Goal: Information Seeking & Learning: Understand process/instructions

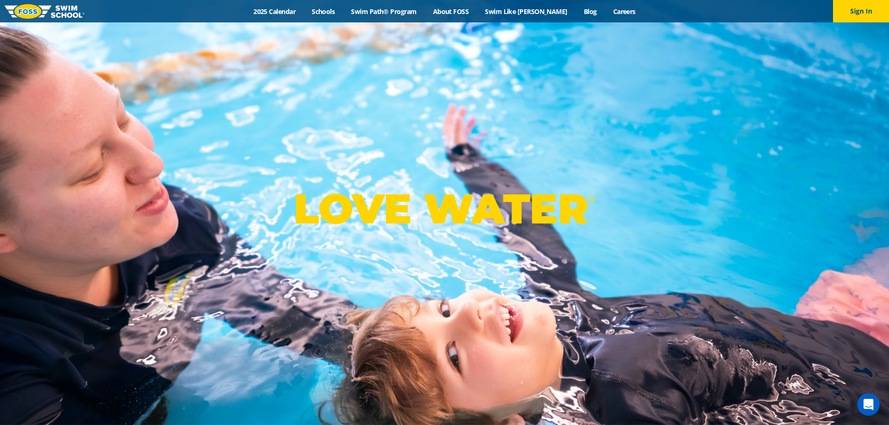
click at [295, 6] on div "Menu 2025 Calendar Schools Swim Path® Program About [PERSON_NAME] Swim Like [PE…" at bounding box center [444, 11] width 889 height 22
click at [295, 8] on link "2025 Calendar" at bounding box center [274, 11] width 58 height 9
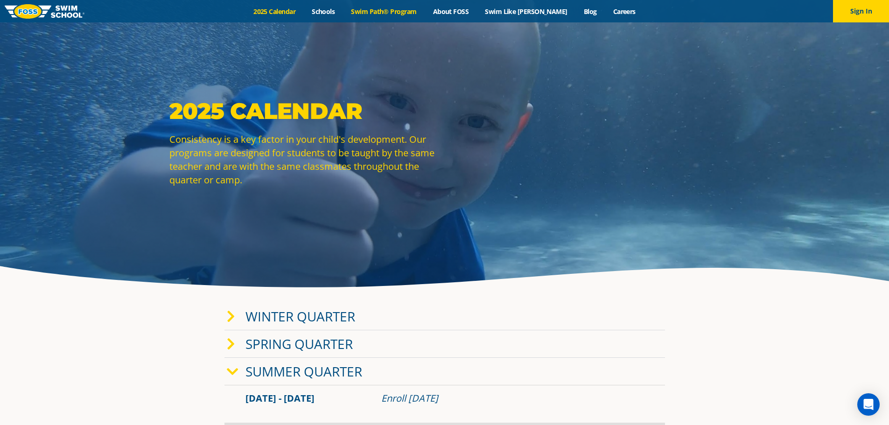
click at [405, 7] on link "Swim Path® Program" at bounding box center [384, 11] width 82 height 9
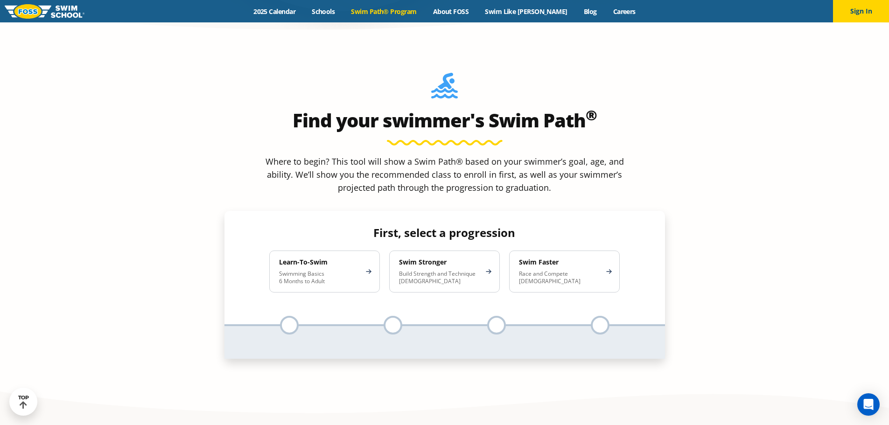
scroll to position [887, 0]
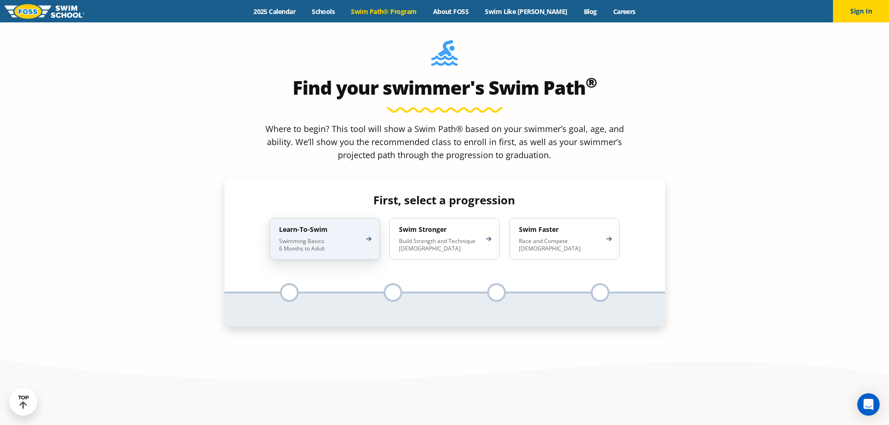
click at [326, 238] on p "Swimming Basics 6 Months to Adult" at bounding box center [320, 245] width 82 height 15
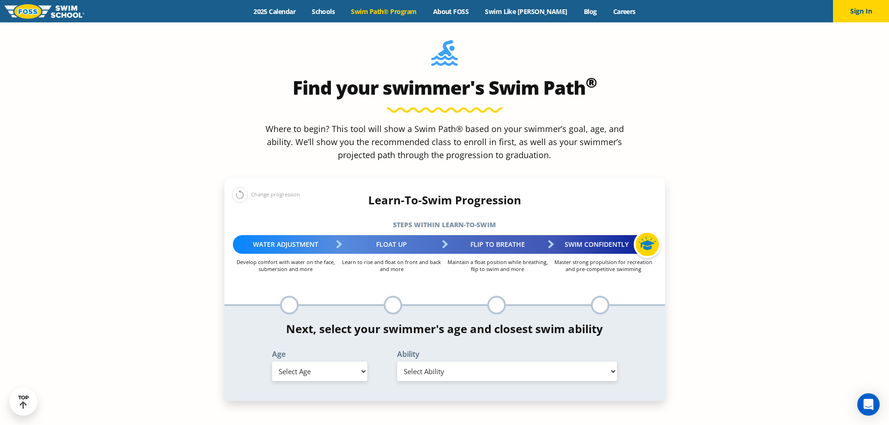
click at [302, 362] on select "Select Age 6 months - 1 year 1 year 2 years 3 years 4 years 5 years 6 years 7 y…" at bounding box center [319, 372] width 95 height 20
select select "6-months---1-year"
click at [272, 362] on select "Select Age 6 months - 1 year 1 year 2 years 3 years 4 years 5 years 6 years 7 y…" at bounding box center [319, 372] width 95 height 20
click at [494, 362] on select "Select Ability First in-water experience Comfortable with water poured over the…" at bounding box center [507, 372] width 220 height 20
click at [397, 362] on select "Select Ability First in-water experience Comfortable with water poured over the…" at bounding box center [507, 372] width 220 height 20
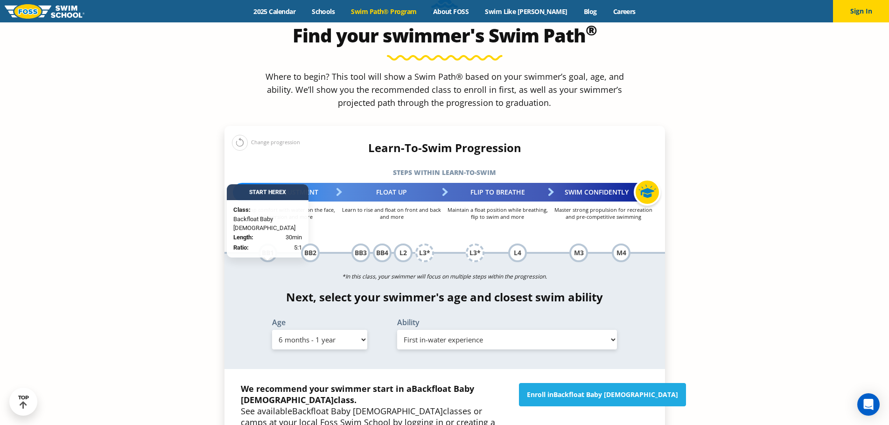
scroll to position [933, 0]
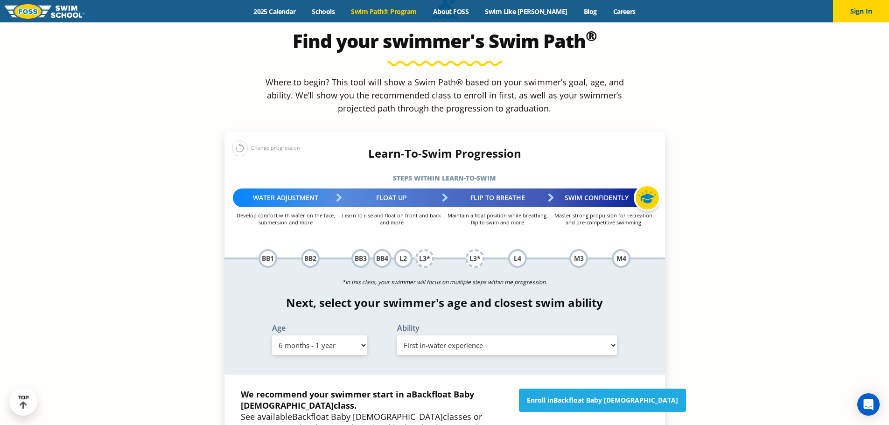
click at [473, 336] on select "Select Ability First in-water experience Comfortable with water poured over the…" at bounding box center [507, 346] width 220 height 20
click at [397, 336] on select "Select Ability First in-water experience Comfortable with water poured over the…" at bounding box center [507, 346] width 220 height 20
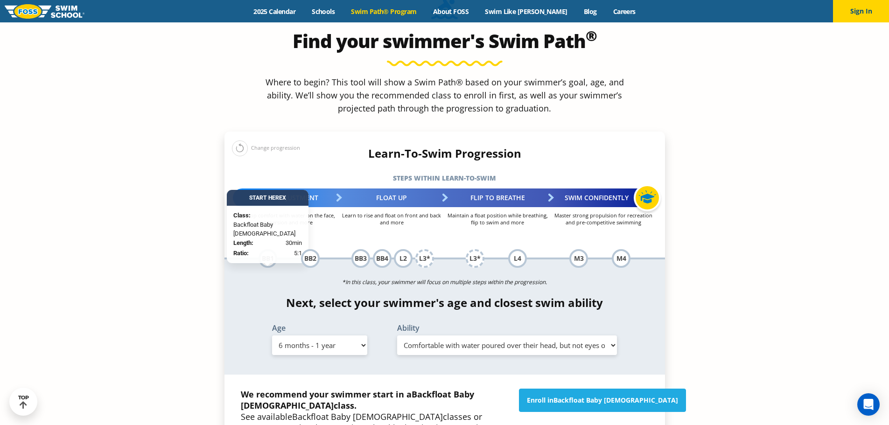
click at [465, 336] on select "Select Ability First in-water experience Comfortable with water poured over the…" at bounding box center [507, 346] width 220 height 20
click at [397, 336] on select "Select Ability First in-water experience Comfortable with water poured over the…" at bounding box center [507, 346] width 220 height 20
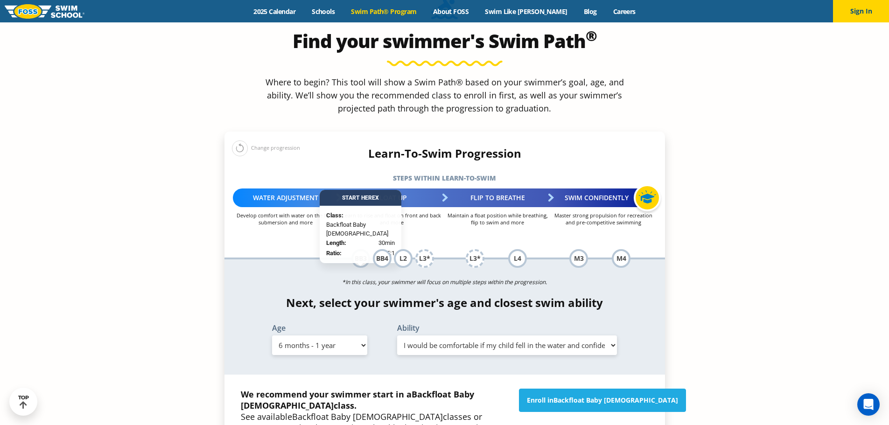
click at [473, 336] on select "Select Ability First in-water experience Comfortable with water poured over the…" at bounding box center [507, 346] width 220 height 20
click at [397, 336] on select "Select Ability First in-water experience Comfortable with water poured over the…" at bounding box center [507, 346] width 220 height 20
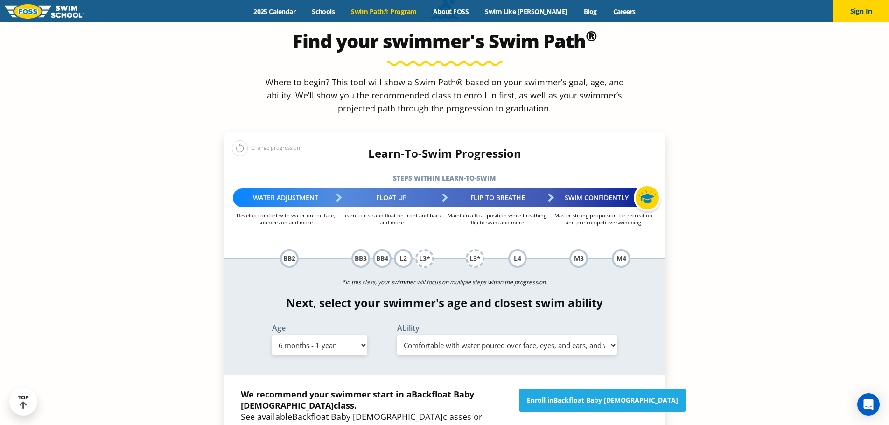
click at [433, 336] on select "Select Ability First in-water experience Comfortable with water poured over the…" at bounding box center [507, 346] width 220 height 20
select select "6-months---1-year-i-would-be-comfortable-if-my-child-fell-in-the-water-and-conf…"
click at [397, 336] on select "Select Ability First in-water experience Comfortable with water poured over the…" at bounding box center [507, 346] width 220 height 20
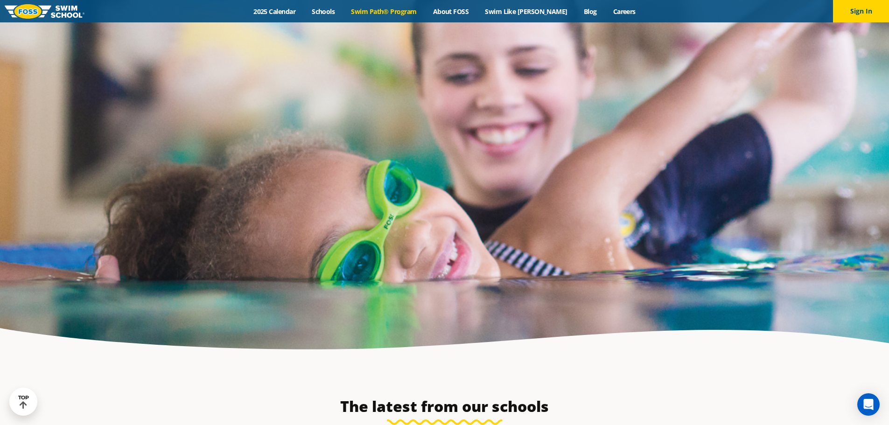
scroll to position [2660, 0]
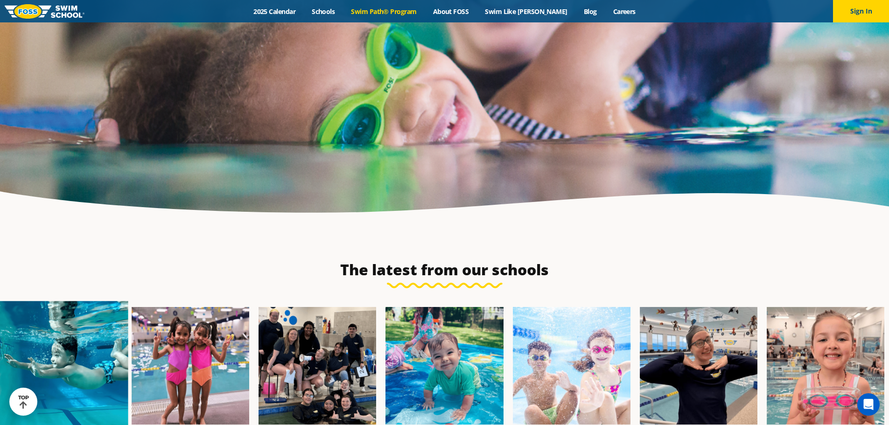
click at [62, 301] on img at bounding box center [63, 365] width 129 height 129
